Goal: Obtain resource: Download file/media

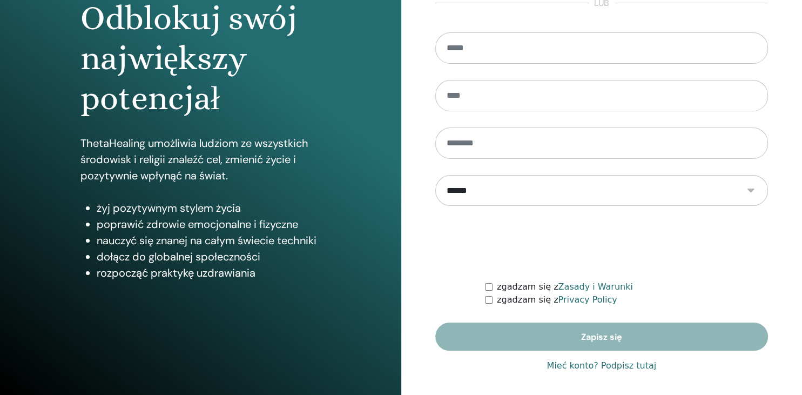
scroll to position [123, 0]
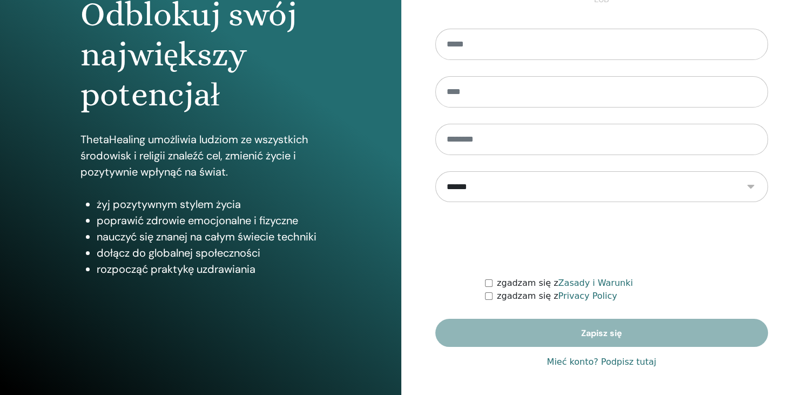
drag, startPoint x: 800, startPoint y: 120, endPoint x: 777, endPoint y: 233, distance: 115.1
click at [777, 233] on div "**********" at bounding box center [601, 136] width 401 height 518
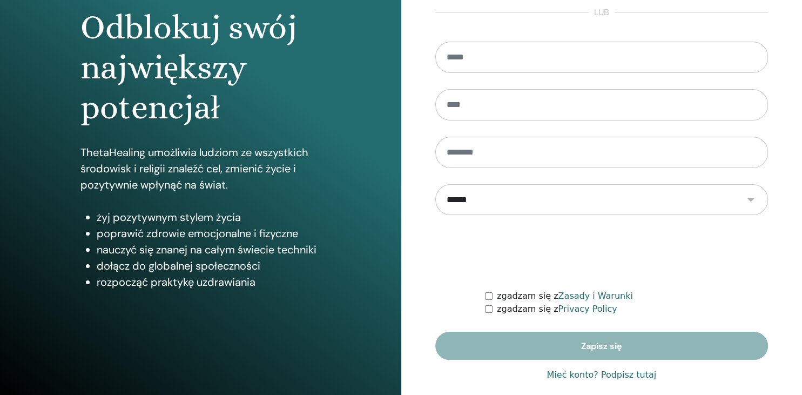
scroll to position [0, 0]
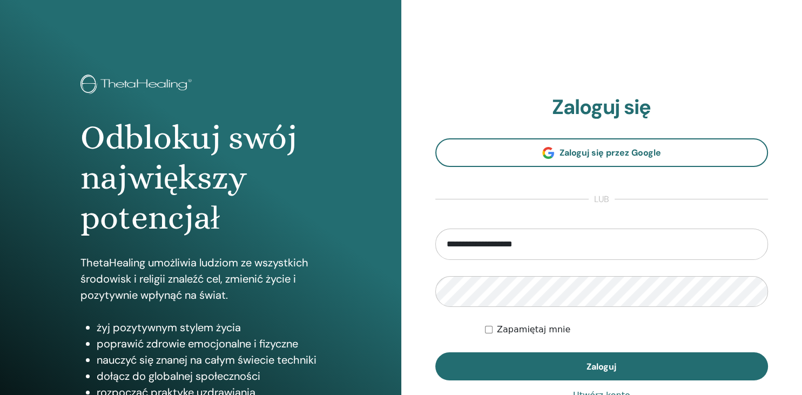
type input "**********"
click at [542, 328] on label "Zapamiętaj mnie" at bounding box center [533, 329] width 73 height 13
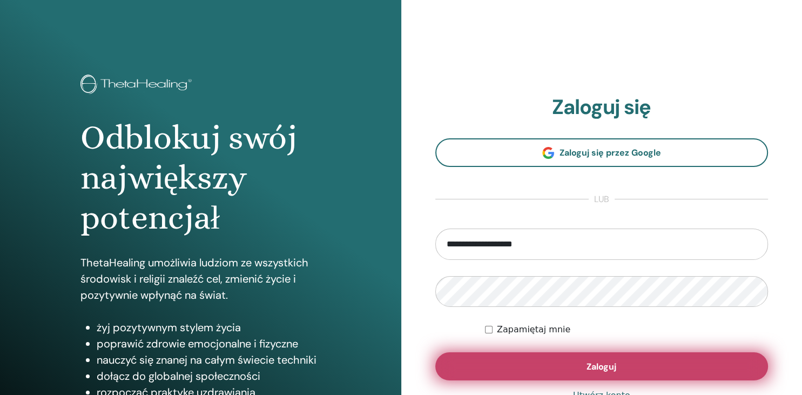
click at [569, 360] on button "Zaloguj" at bounding box center [601, 366] width 333 height 28
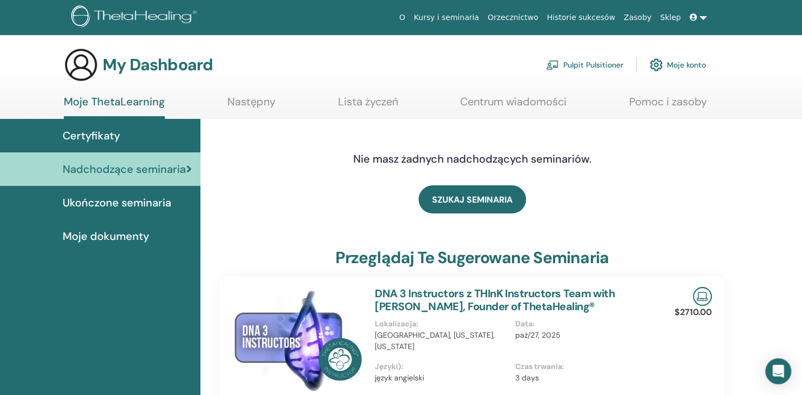
click at [130, 200] on span "Ukończone seminaria" at bounding box center [117, 202] width 109 height 16
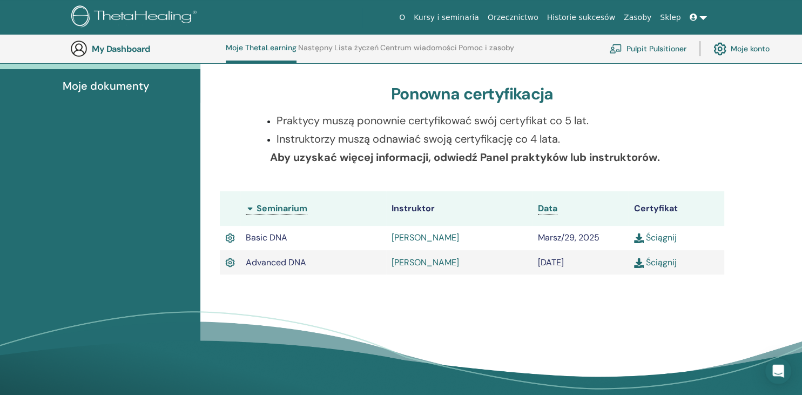
scroll to position [179, 0]
click at [654, 240] on link "Ściągnij" at bounding box center [655, 236] width 43 height 11
click at [665, 263] on link "Ściągnij" at bounding box center [655, 261] width 43 height 11
click at [705, 24] on link at bounding box center [698, 18] width 26 height 20
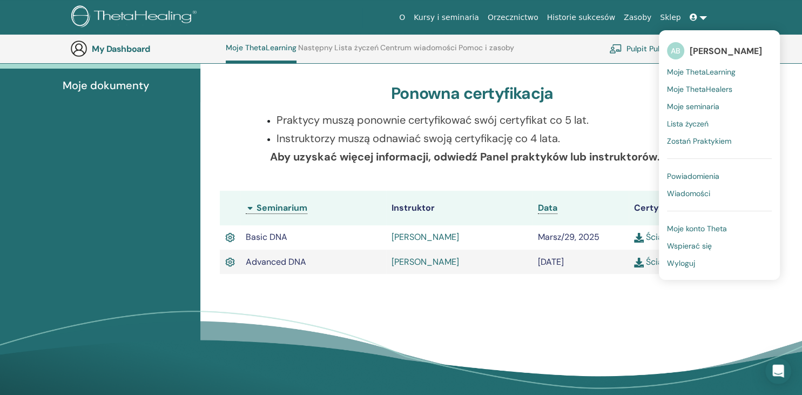
click at [686, 140] on span "Zostań Praktykiem" at bounding box center [699, 141] width 64 height 10
